Goal: Participate in discussion

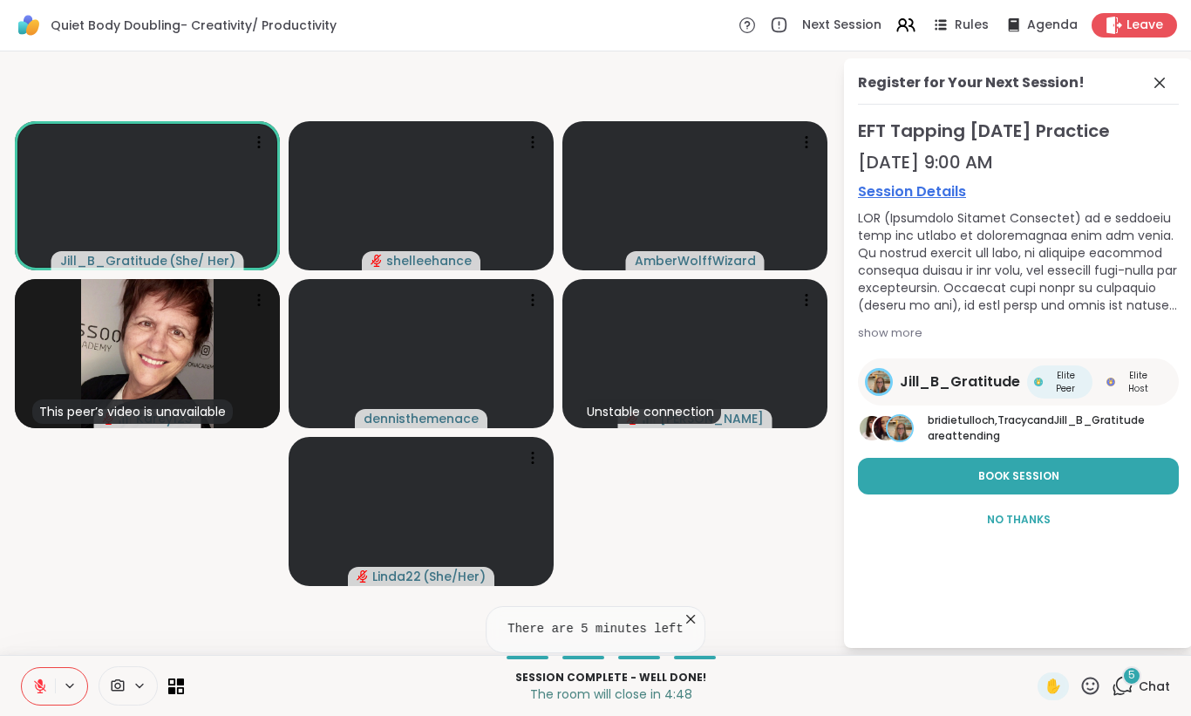
click at [26, 685] on button at bounding box center [38, 686] width 33 height 37
click at [1158, 91] on icon at bounding box center [1159, 82] width 21 height 21
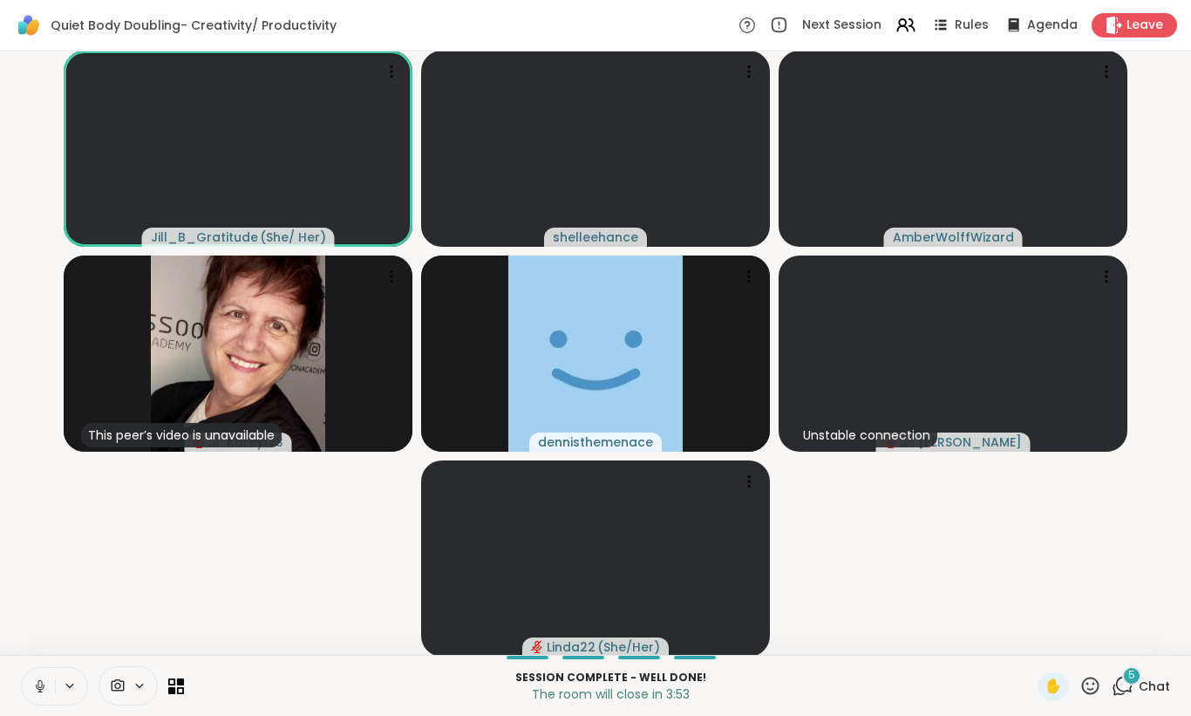
click at [31, 689] on button at bounding box center [38, 686] width 33 height 37
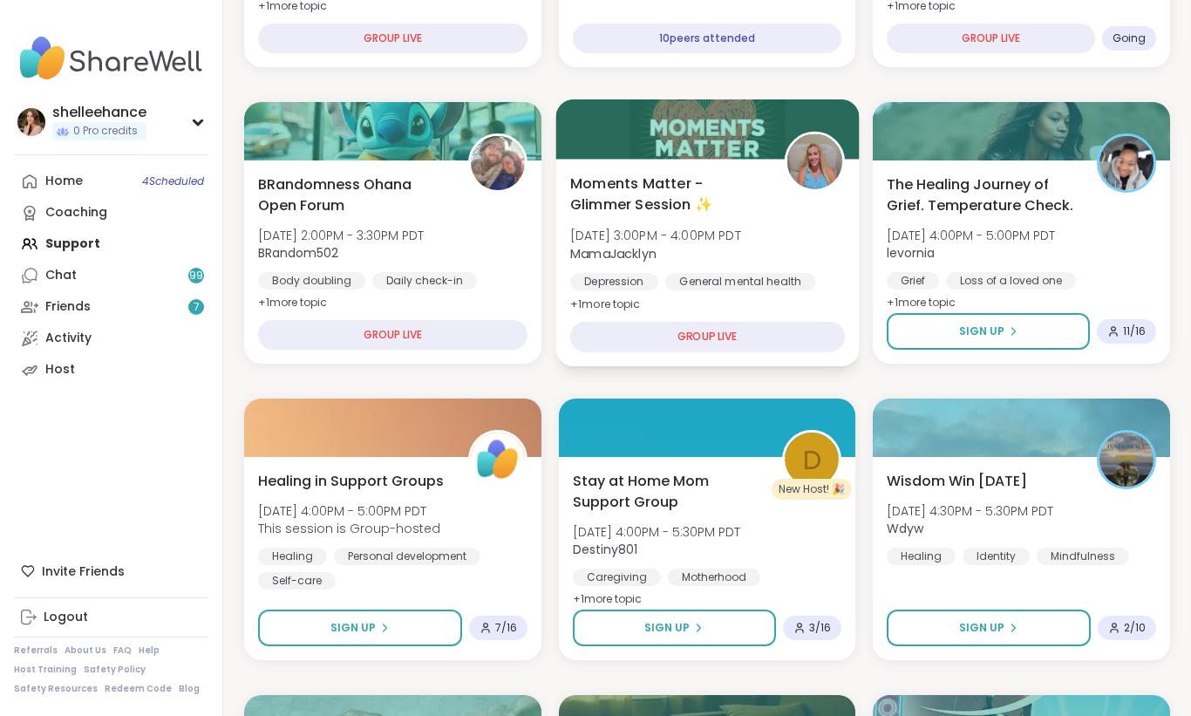
scroll to position [780, 0]
